Goal: Find specific page/section: Find specific page/section

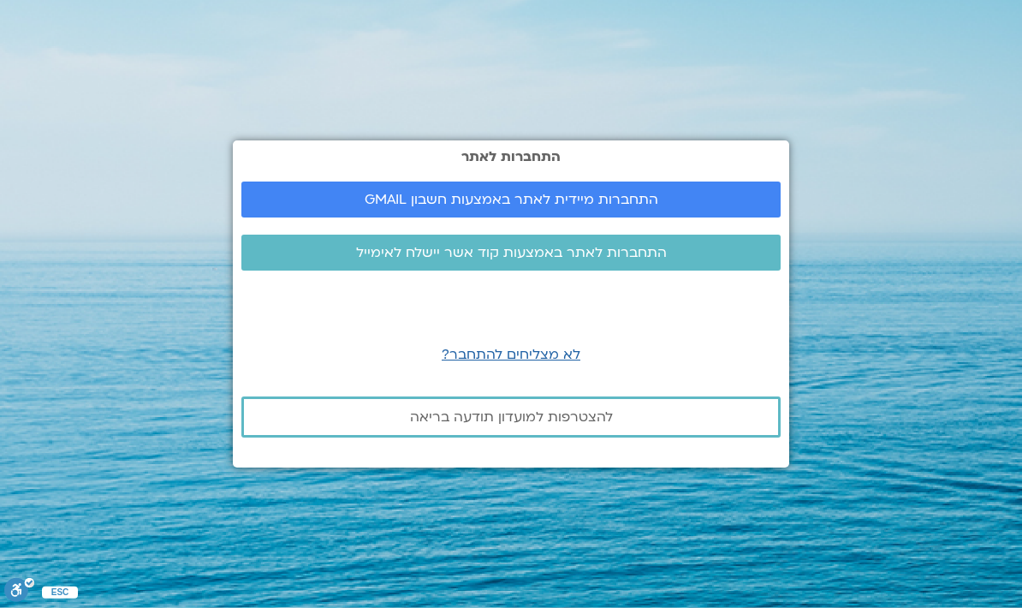
click at [591, 207] on span "התחברות מיידית לאתר באמצעות חשבון GMAIL" at bounding box center [512, 199] width 294 height 15
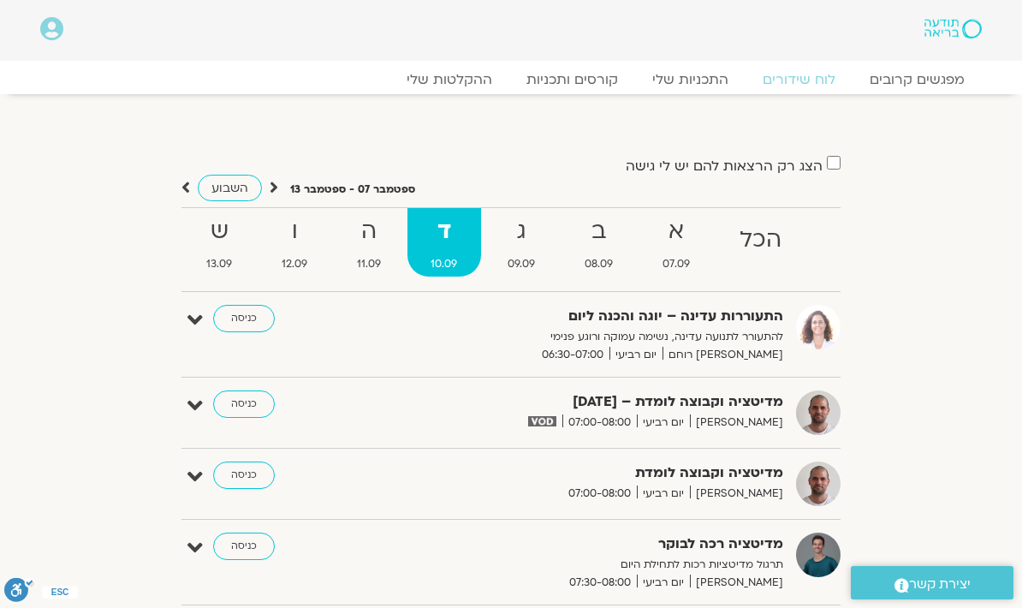
click at [466, 76] on link "ההקלטות שלי" at bounding box center [449, 79] width 120 height 17
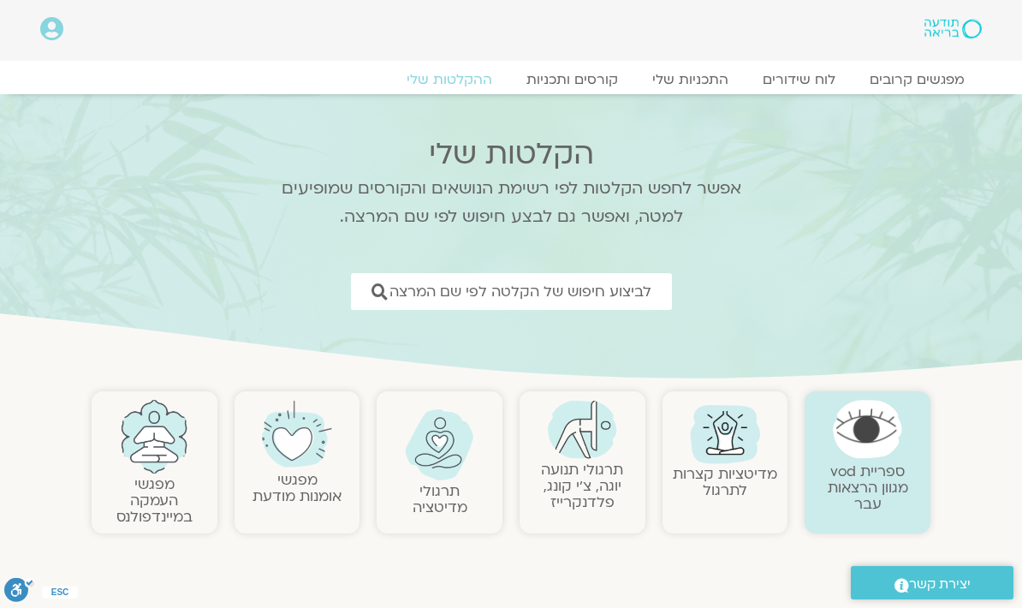
click at [561, 294] on span "לביצוע חיפוש של הקלטה לפי שם המרצה" at bounding box center [520, 291] width 262 height 16
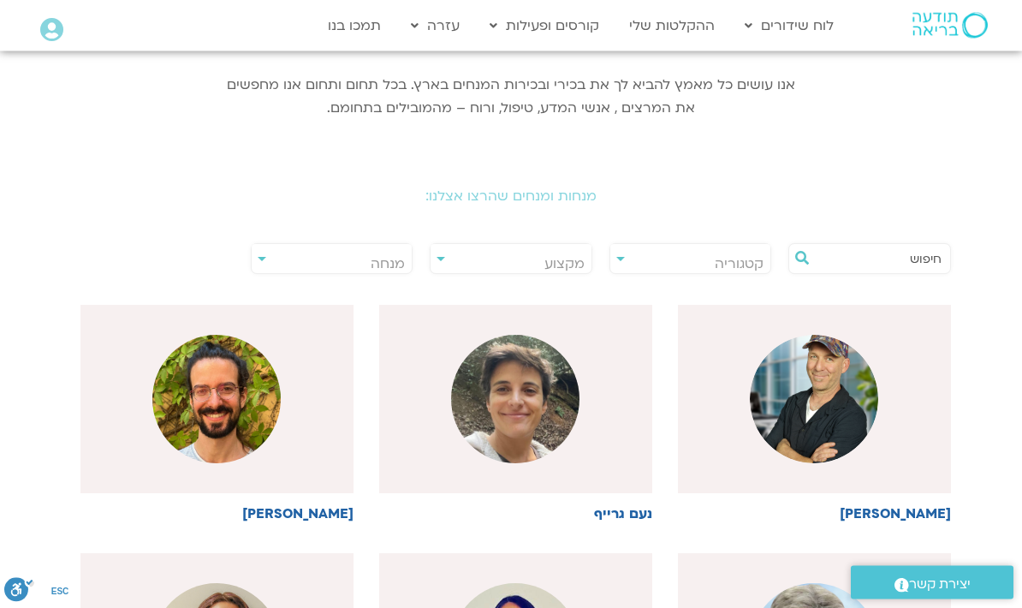
click at [876, 254] on input "text" at bounding box center [878, 259] width 127 height 29
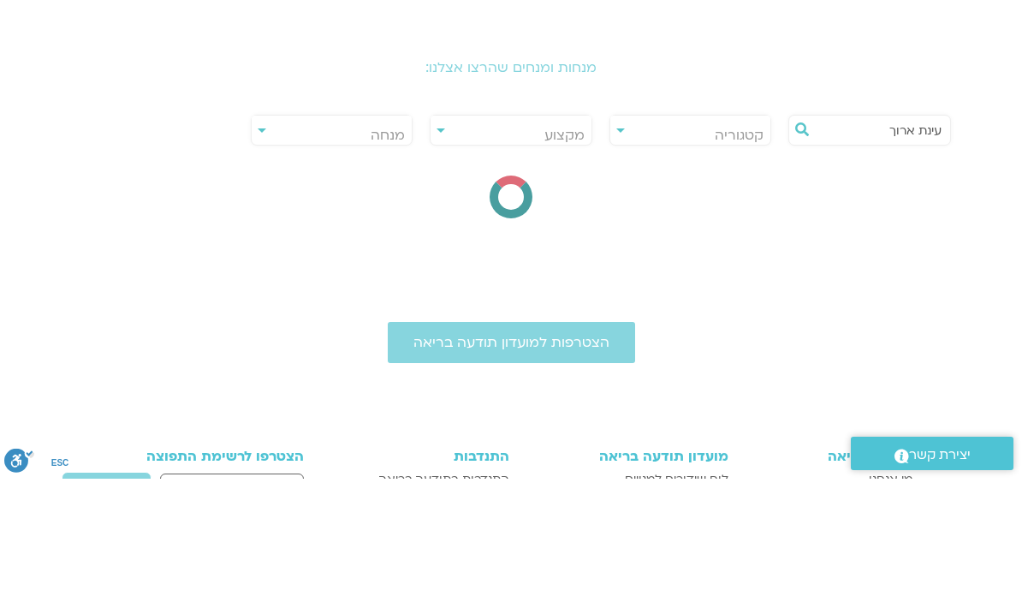
type input "עינת ארוך"
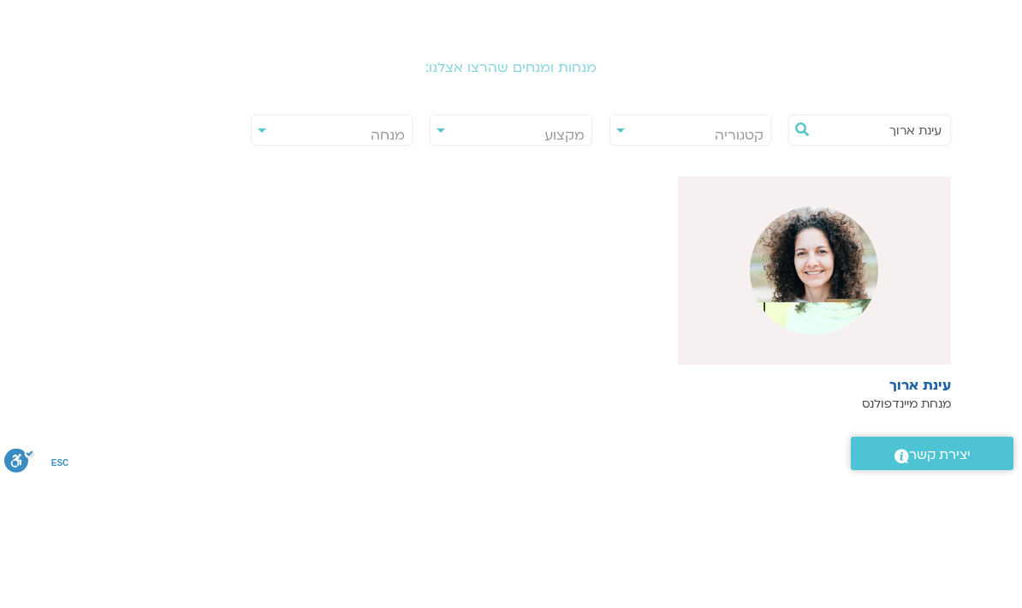
click at [842, 335] on img at bounding box center [814, 399] width 128 height 128
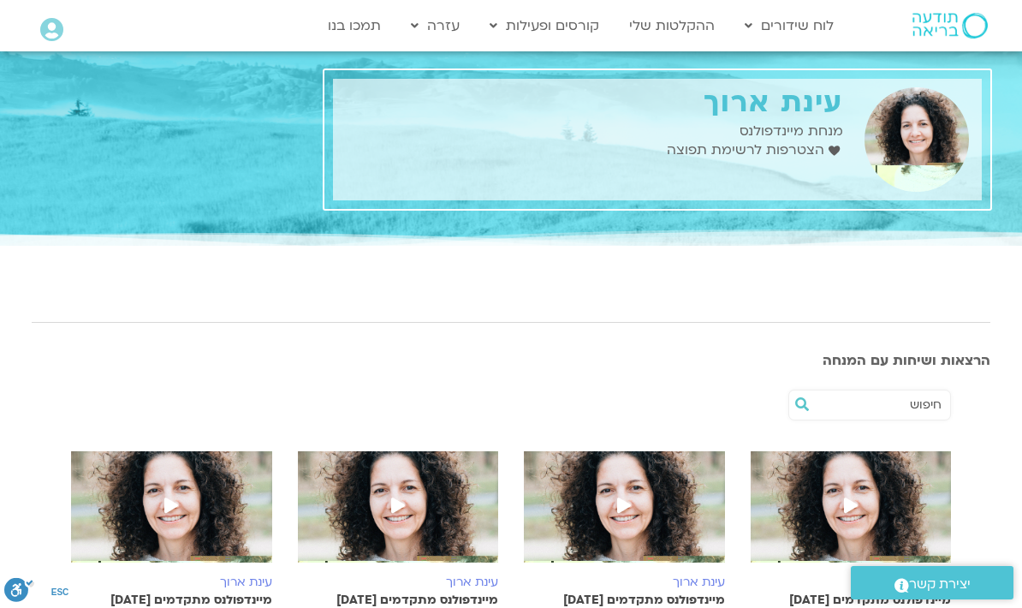
click at [892, 49] on link "לוח שידורים יומי" at bounding box center [830, 61] width 188 height 39
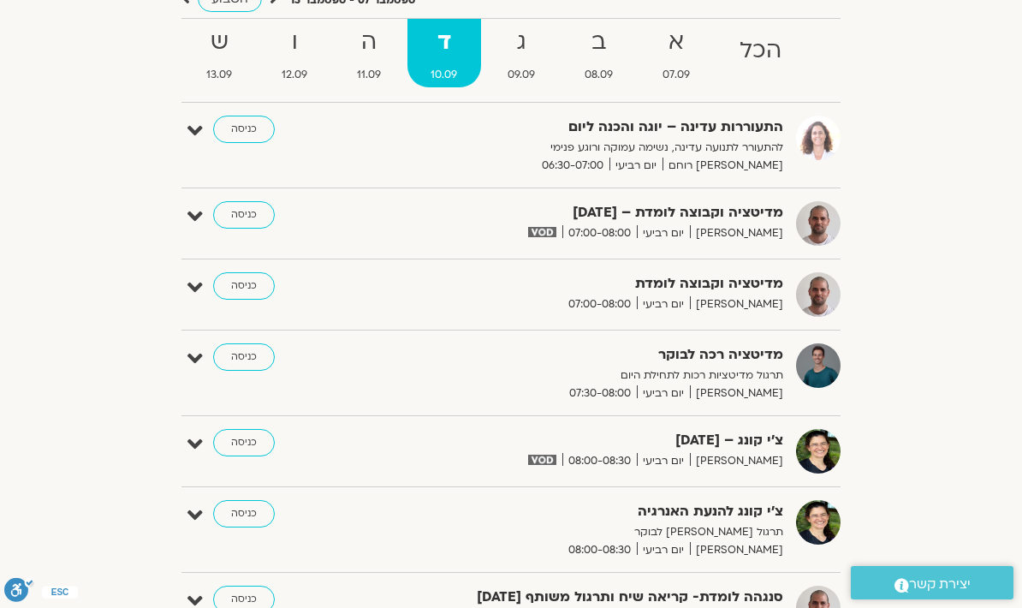
click at [365, 42] on strong "ה" at bounding box center [369, 42] width 70 height 39
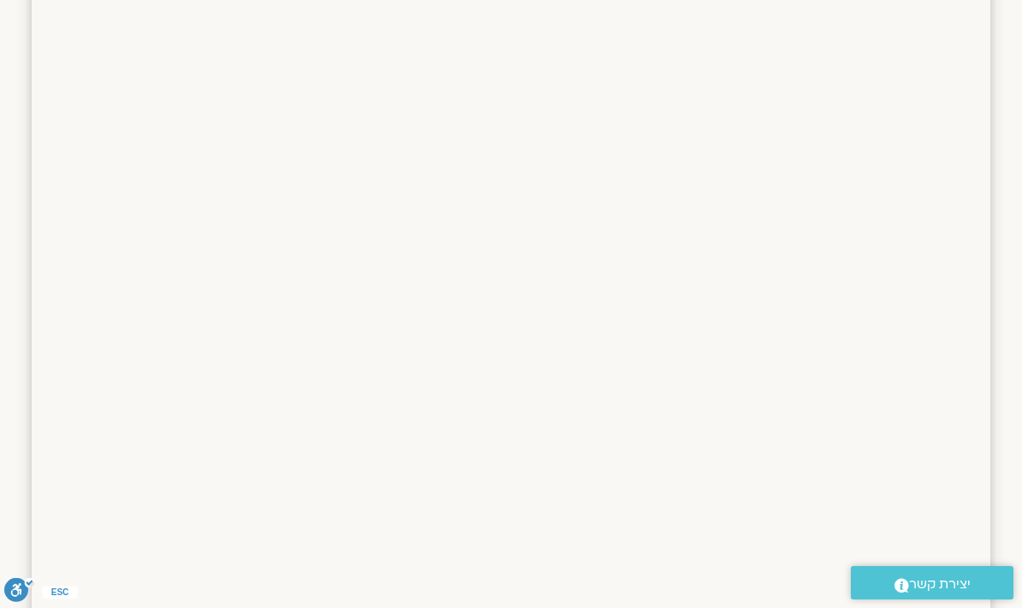
scroll to position [1484, 0]
